Goal: Task Accomplishment & Management: Complete application form

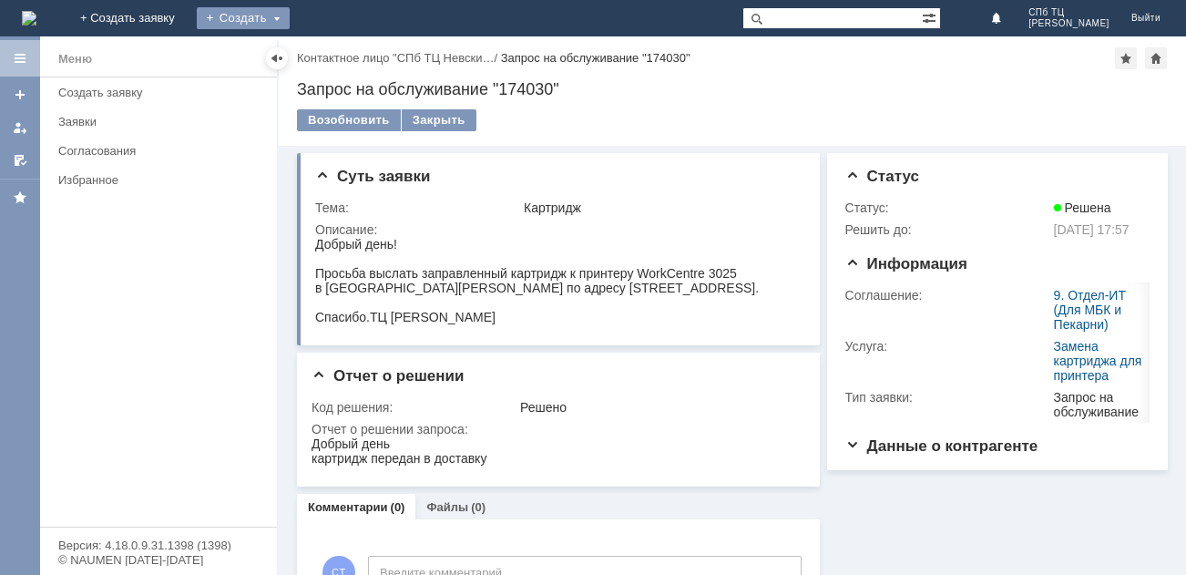
click at [290, 22] on div "Создать" at bounding box center [243, 18] width 93 height 22
click at [339, 59] on link "Заявка" at bounding box center [269, 55] width 138 height 22
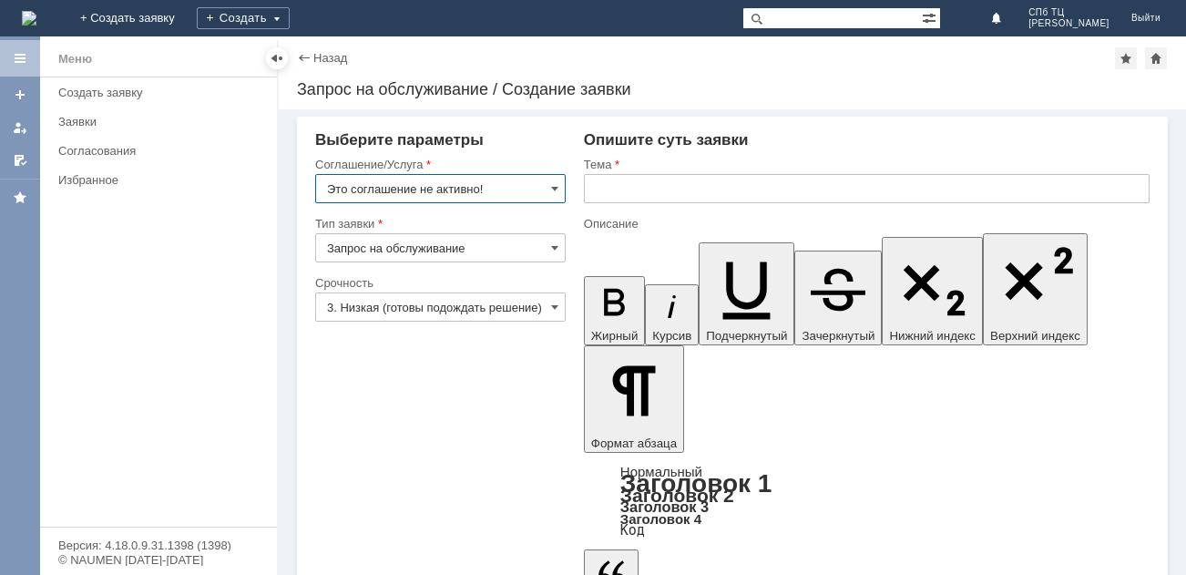
click at [621, 182] on input "text" at bounding box center [866, 188] width 565 height 29
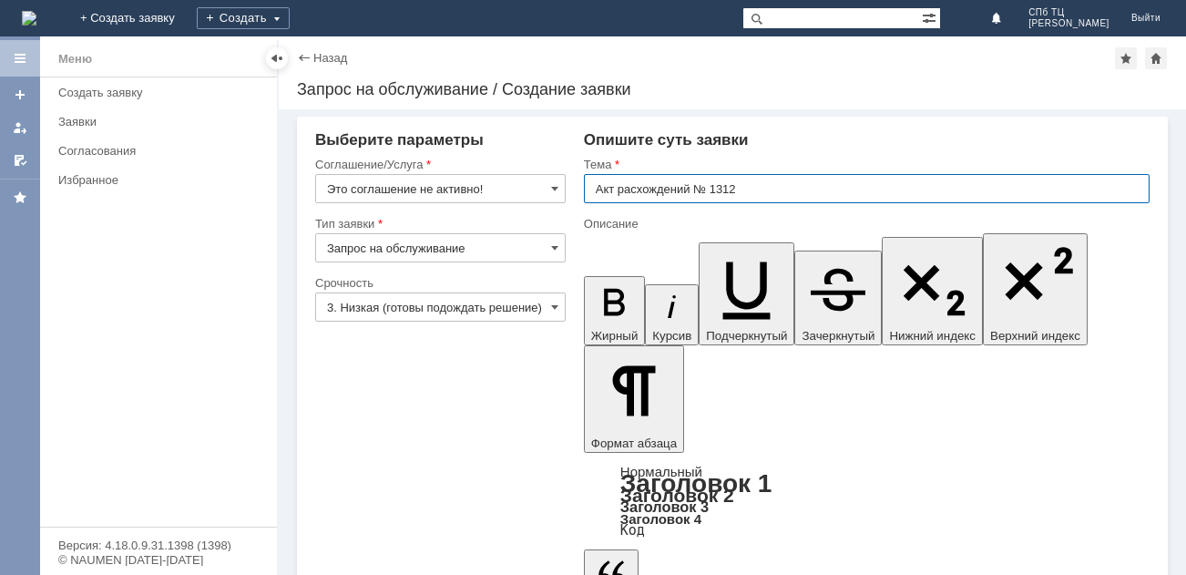
type input "Акт расхождений № 1312"
drag, startPoint x: 514, startPoint y: 392, endPoint x: 522, endPoint y: 249, distance: 144.0
click at [551, 194] on span at bounding box center [554, 188] width 7 height 15
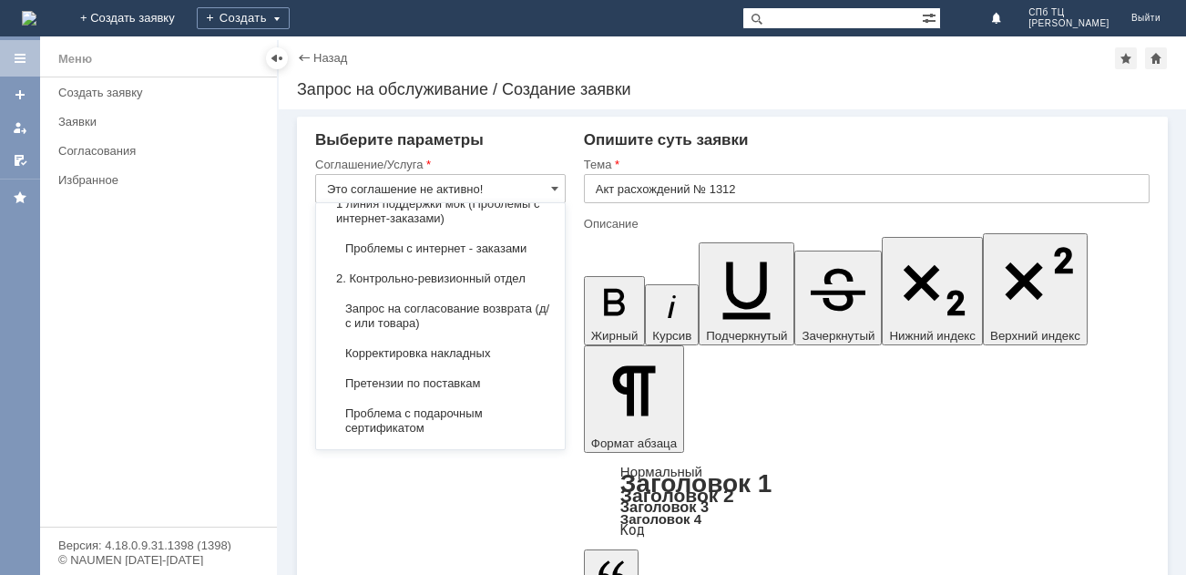
scroll to position [255, 0]
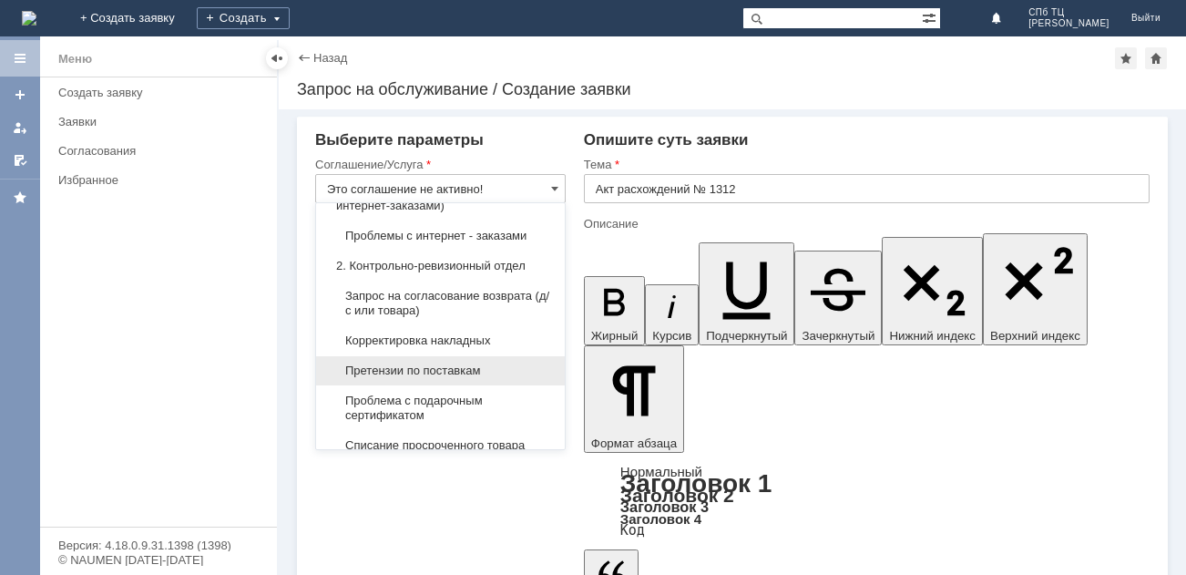
click at [468, 369] on span "Претензии по поставкам" at bounding box center [440, 370] width 227 height 15
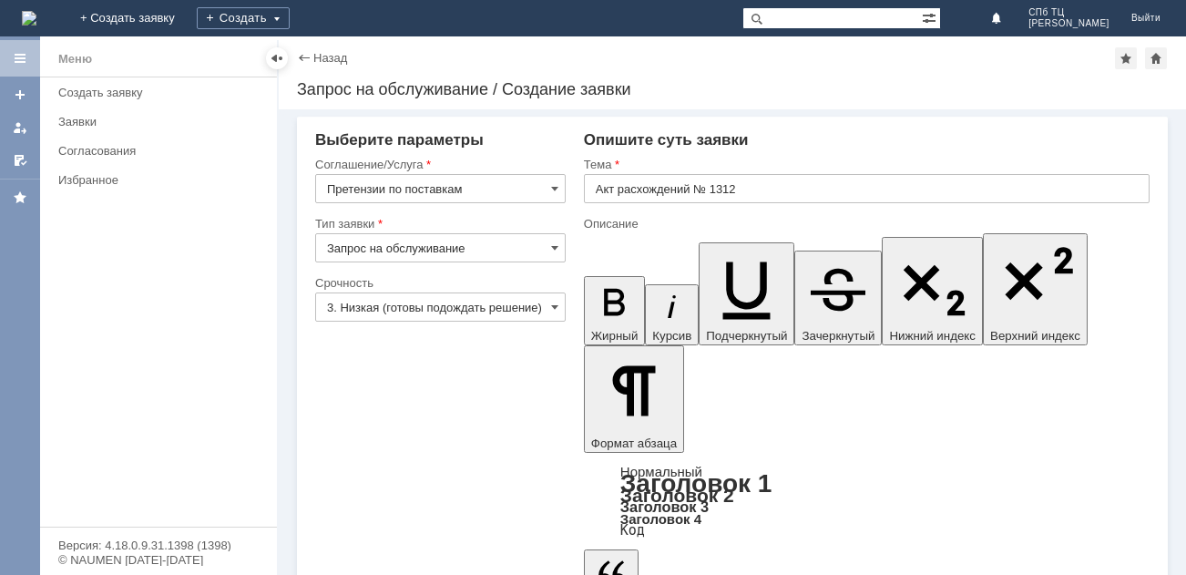
type input "Претензии по поставкам"
click at [558, 307] on input "3. Низкая (готовы подождать решение)" at bounding box center [440, 306] width 250 height 29
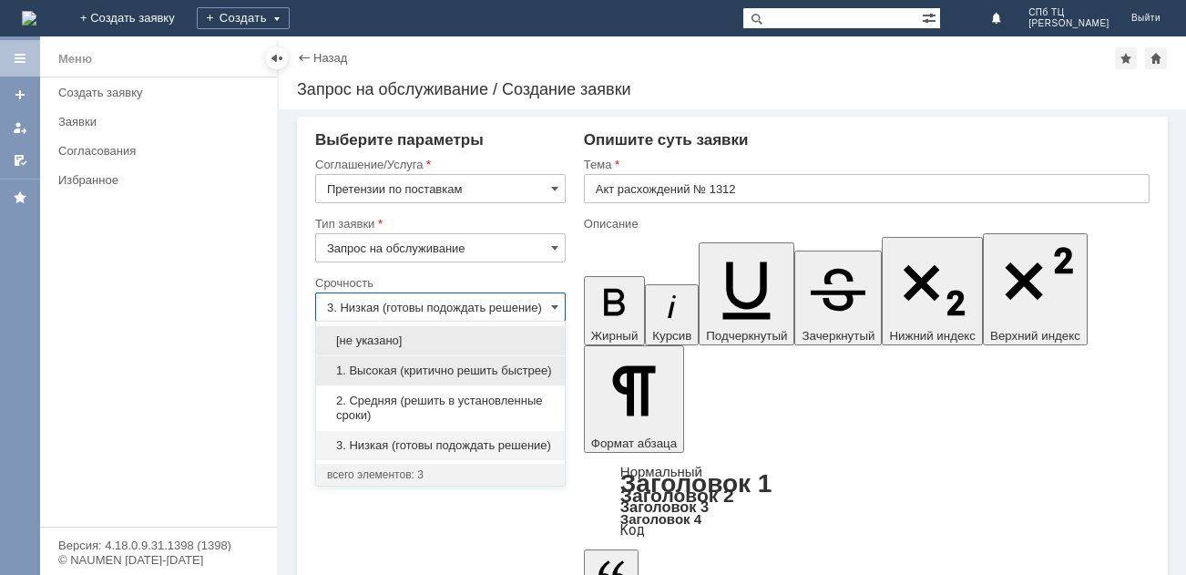
click at [397, 370] on span "1. Высокая (критично решить быстрее)" at bounding box center [440, 370] width 227 height 15
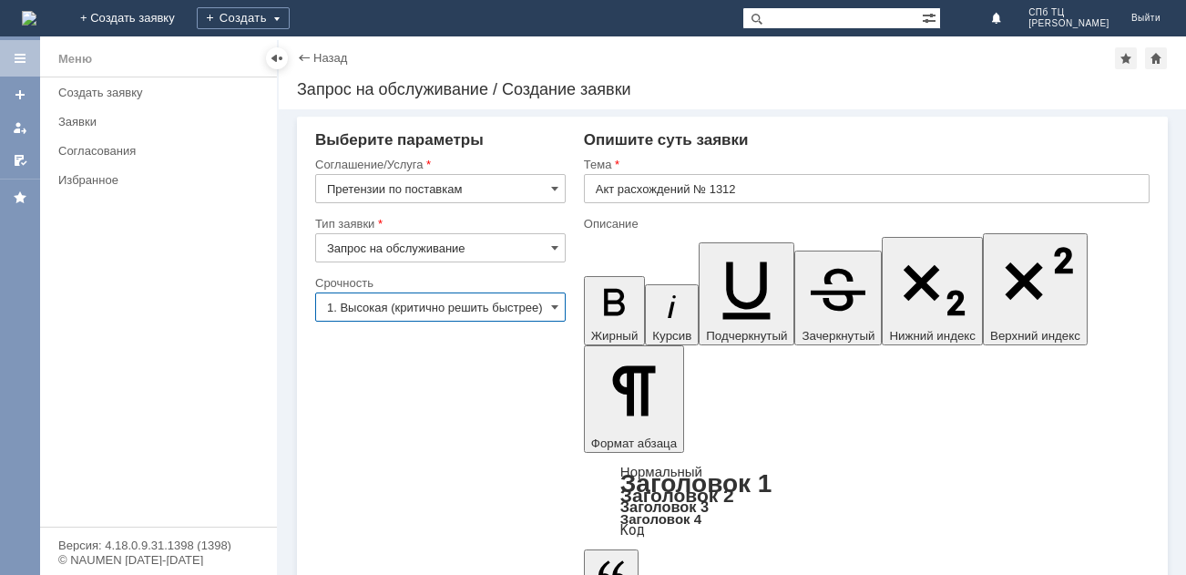
type input "1. Высокая (критично решить быстрее)"
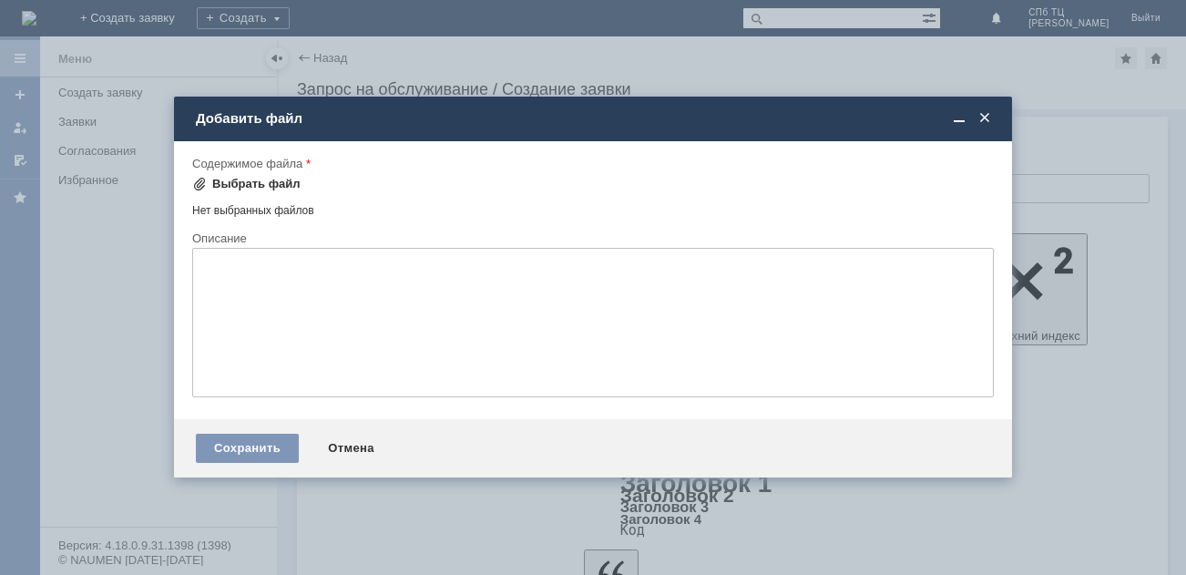
click at [205, 186] on span at bounding box center [199, 184] width 15 height 15
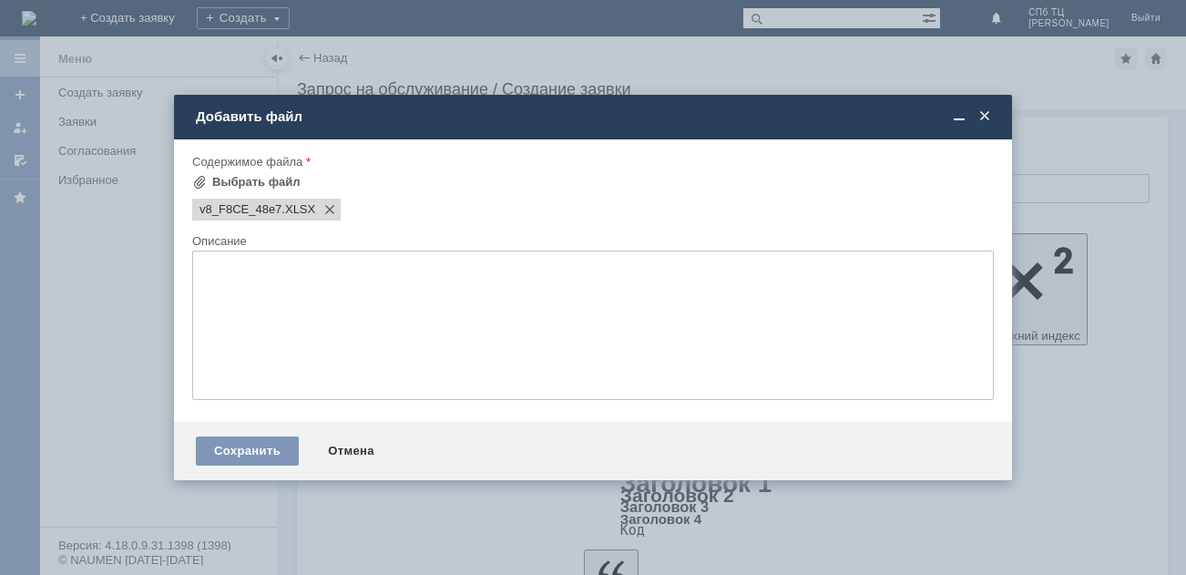
scroll to position [0, 0]
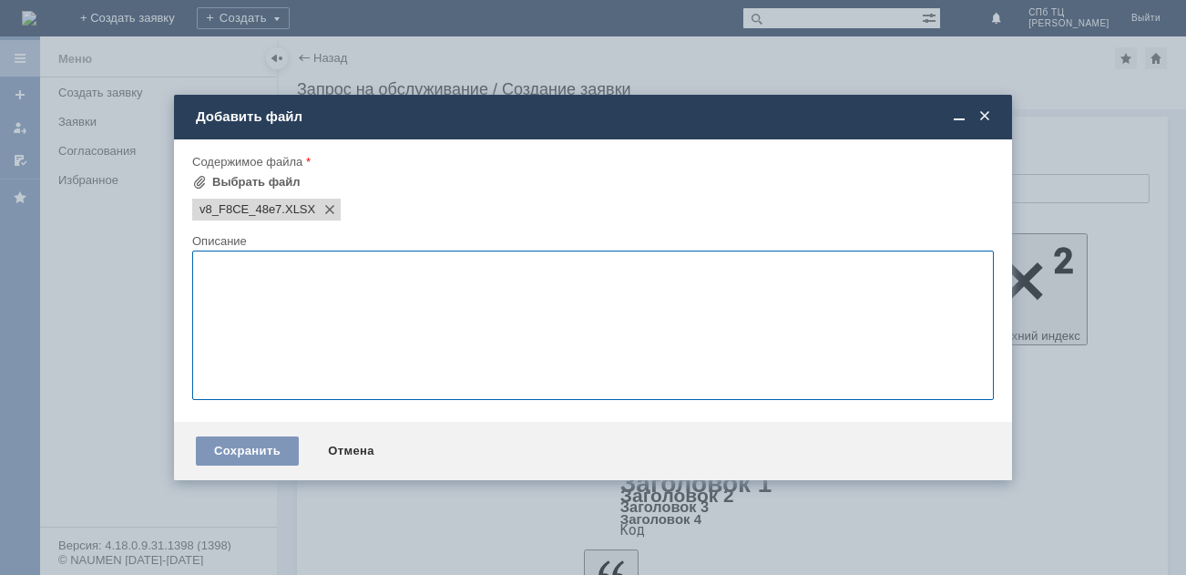
click at [224, 281] on textarea at bounding box center [592, 324] width 801 height 149
type textarea "Акт расхождений"
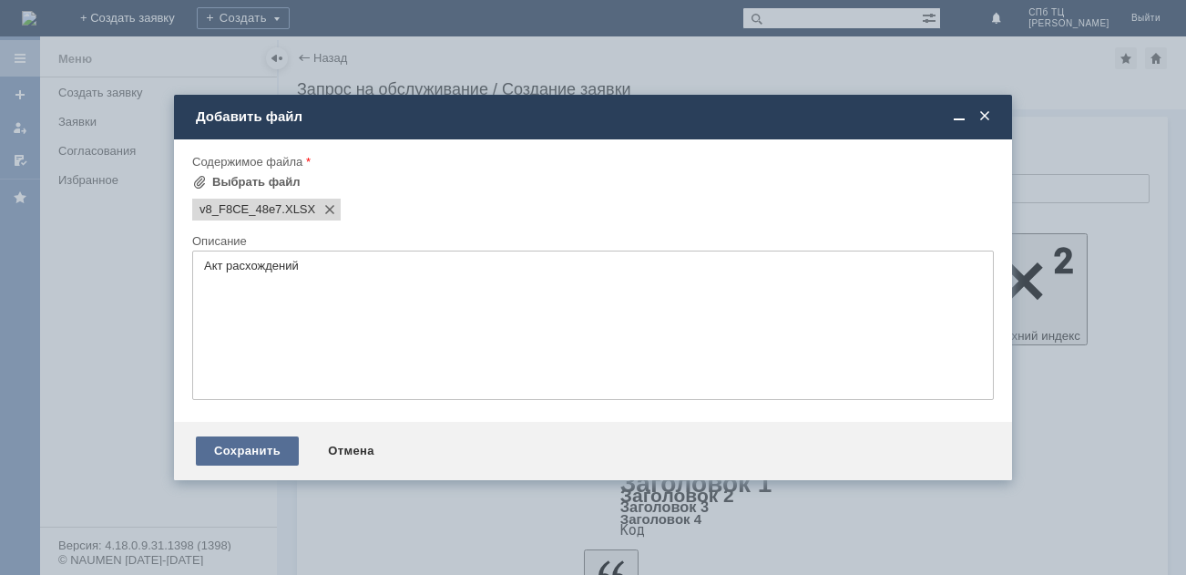
click at [233, 455] on div "Сохранить" at bounding box center [247, 450] width 103 height 29
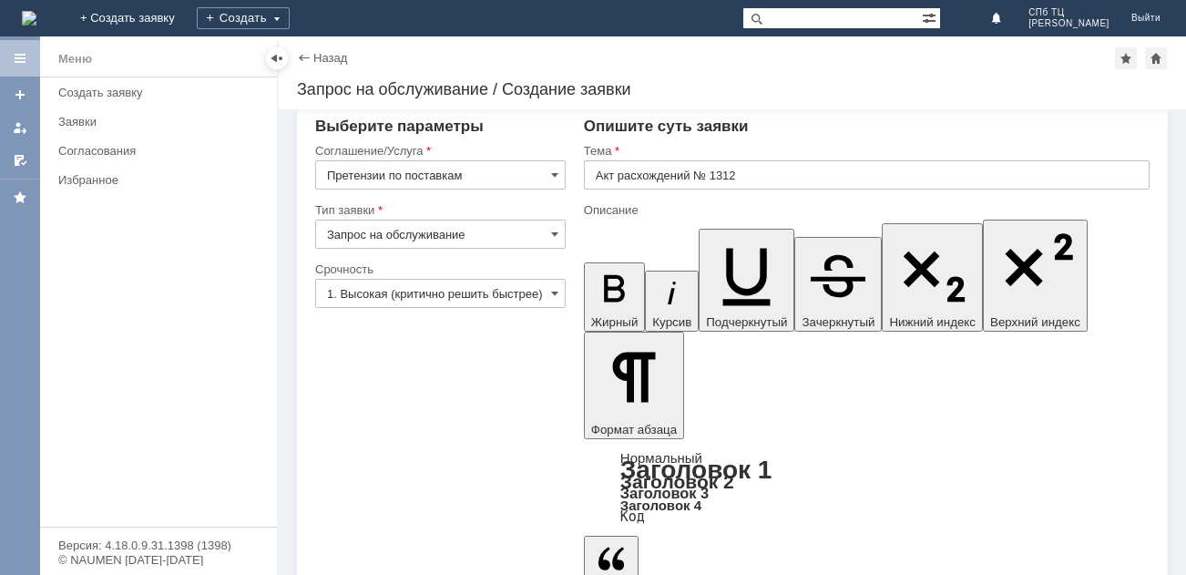
scroll to position [25, 0]
